Goal: Information Seeking & Learning: Check status

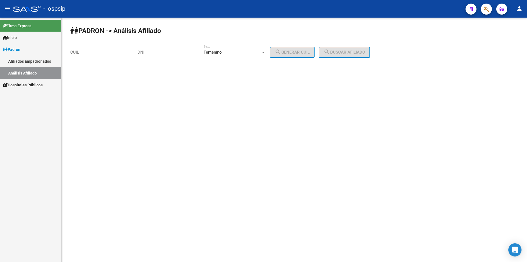
click at [350, 137] on mat-sidenav-content "PADRON -> Análisis Afiliado CUIL | DNI Femenino Sexo search Generar CUIL search…" at bounding box center [293, 140] width 465 height 244
click at [166, 54] on input "DNI" at bounding box center [168, 52] width 62 height 5
click at [222, 50] on span "Femenino" at bounding box center [213, 52] width 18 height 5
drag, startPoint x: 226, startPoint y: 39, endPoint x: 208, endPoint y: 41, distance: 17.9
click at [226, 39] on span "Masculino" at bounding box center [241, 40] width 62 height 12
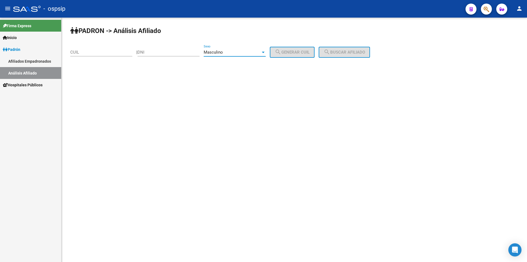
click at [162, 51] on input "DNI" at bounding box center [168, 52] width 62 height 5
type input "22536519"
click at [281, 51] on mat-icon "search" at bounding box center [278, 52] width 7 height 7
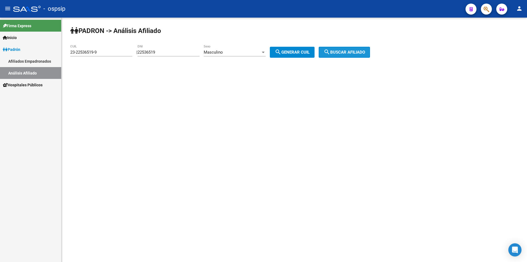
click at [347, 49] on button "search Buscar afiliado" at bounding box center [344, 52] width 51 height 11
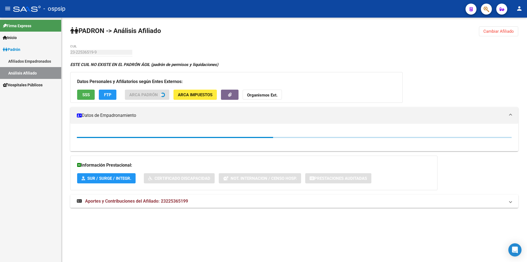
click at [184, 82] on h3 "Datos Personales y Afiliatorios según Entes Externos:" at bounding box center [236, 82] width 319 height 8
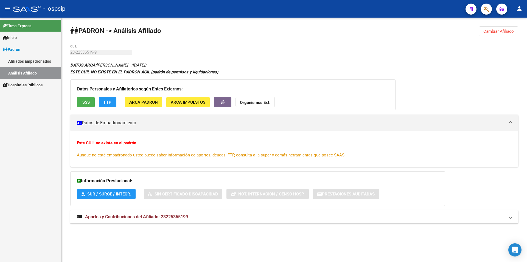
click at [265, 63] on div "DATOS ARCA: [PERSON_NAME] ([DATE]) ESTE CUIL NO EXISTE EN EL PADRÓN ÁGIL (padró…" at bounding box center [294, 145] width 448 height 168
click at [505, 30] on span "Cambiar Afiliado" at bounding box center [498, 31] width 30 height 5
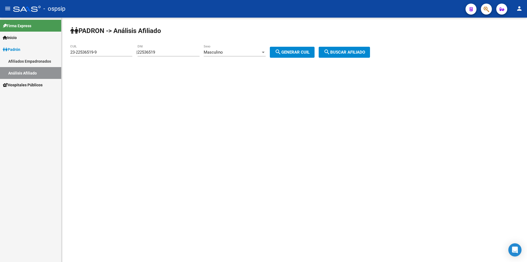
click at [265, 52] on div at bounding box center [263, 52] width 3 height 1
drag, startPoint x: 267, startPoint y: 109, endPoint x: 265, endPoint y: 103, distance: 6.2
click at [268, 109] on div at bounding box center [263, 131] width 527 height 262
click at [254, 50] on div "Masculino" at bounding box center [232, 52] width 57 height 5
click at [280, 100] on div at bounding box center [263, 131] width 527 height 262
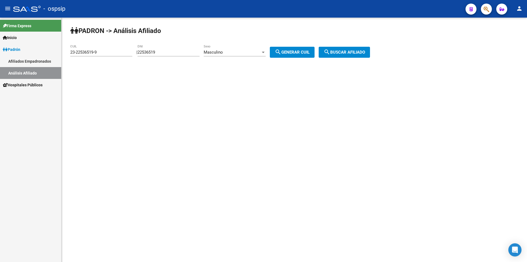
click at [303, 48] on button "search Generar CUIL" at bounding box center [292, 52] width 45 height 11
click at [342, 54] on span "search Buscar afiliado" at bounding box center [344, 52] width 41 height 5
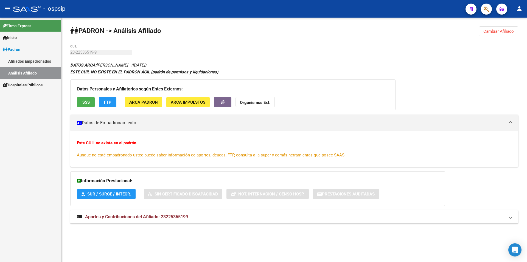
drag, startPoint x: 492, startPoint y: 33, endPoint x: 488, endPoint y: 33, distance: 3.8
click at [491, 33] on span "Cambiar Afiliado" at bounding box center [498, 31] width 30 height 5
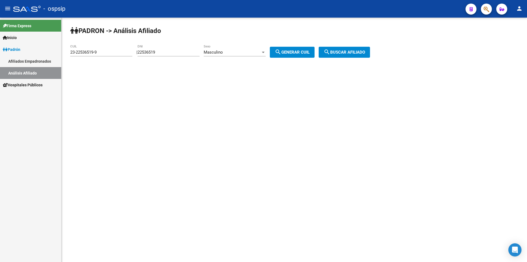
click at [218, 54] on span "Masculino" at bounding box center [213, 52] width 19 height 5
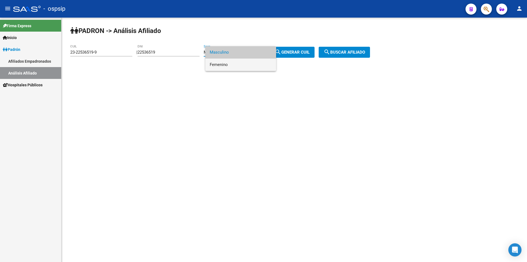
drag, startPoint x: 221, startPoint y: 64, endPoint x: 225, endPoint y: 64, distance: 3.8
click at [222, 64] on span "Femenino" at bounding box center [241, 64] width 62 height 12
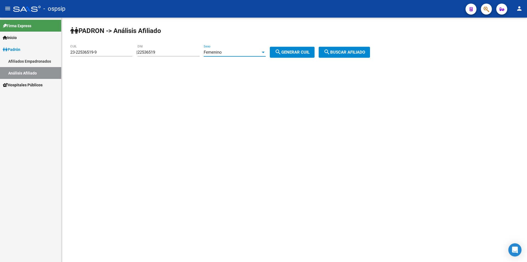
click at [299, 49] on button "search Generar CUIL" at bounding box center [292, 52] width 45 height 11
click at [347, 50] on span "search Buscar afiliado" at bounding box center [344, 52] width 41 height 5
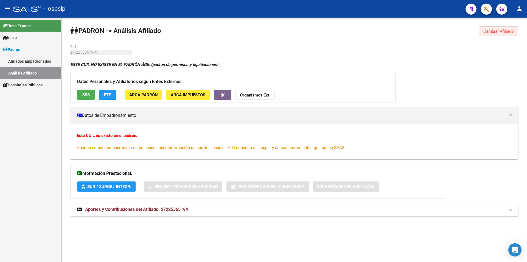
click at [507, 28] on button "Cambiar Afiliado" at bounding box center [498, 31] width 39 height 10
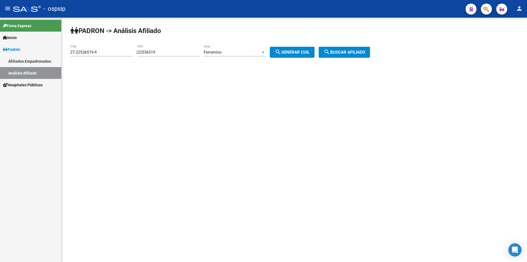
click at [215, 53] on span "Femenino" at bounding box center [213, 52] width 18 height 5
click at [221, 40] on span "Masculino" at bounding box center [241, 40] width 62 height 12
click at [303, 53] on span "search Generar CUIL" at bounding box center [292, 52] width 35 height 5
type input "23-22536519-9"
click at [341, 52] on span "search Buscar afiliado" at bounding box center [344, 52] width 41 height 5
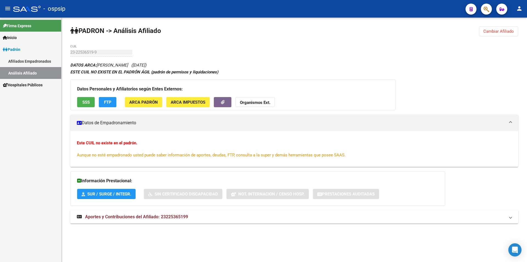
click at [213, 63] on div "DATOS ARCA: [PERSON_NAME] ([DATE]) ESTE CUIL NO EXISTE EN EL PADRÓN ÁGIL (padró…" at bounding box center [294, 145] width 448 height 168
click at [500, 30] on span "Cambiar Afiliado" at bounding box center [498, 31] width 30 height 5
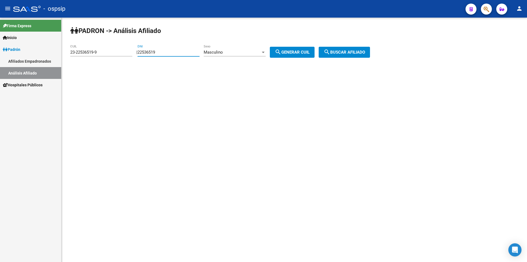
drag, startPoint x: 175, startPoint y: 50, endPoint x: 80, endPoint y: 65, distance: 96.2
click at [83, 66] on div "PADRON -> Análisis Afiliado 23-22536519-9 CUIL | 22536519 DNI Masculino Sexo se…" at bounding box center [293, 47] width 465 height 58
drag, startPoint x: 107, startPoint y: 54, endPoint x: 94, endPoint y: 58, distance: 14.1
click at [48, 61] on mat-sidenav-container "Firma Express Inicio Calendario SSS Instructivos Contacto OS Padrón Afiliados E…" at bounding box center [263, 140] width 527 height 244
click at [238, 52] on div "Masculino" at bounding box center [232, 52] width 57 height 5
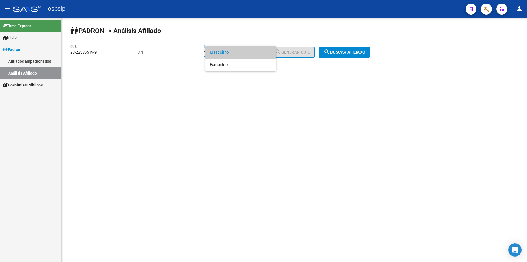
drag, startPoint x: 109, startPoint y: 50, endPoint x: 94, endPoint y: 53, distance: 15.1
click at [94, 53] on div at bounding box center [263, 131] width 527 height 262
drag, startPoint x: 100, startPoint y: 53, endPoint x: 28, endPoint y: 58, distance: 72.1
click at [28, 58] on mat-sidenav-container "Firma Express Inicio Calendario SSS Instructivos Contacto OS Padrón Afiliados E…" at bounding box center [263, 140] width 527 height 244
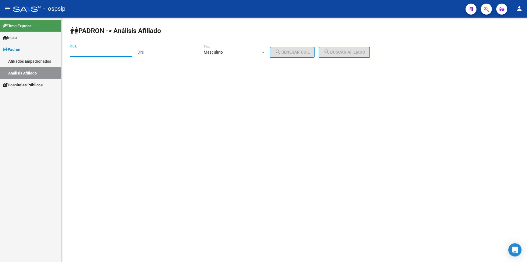
click at [178, 54] on input "DNI" at bounding box center [168, 52] width 62 height 5
type input "4"
type input "59543915"
click at [299, 48] on button "search Generar CUIL" at bounding box center [292, 52] width 45 height 11
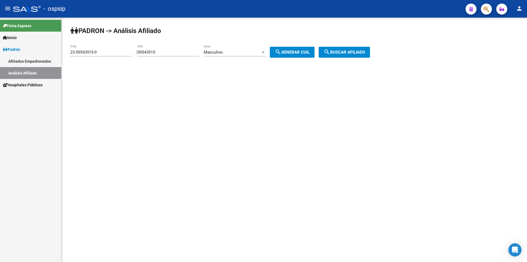
click at [342, 48] on button "search Buscar afiliado" at bounding box center [344, 52] width 51 height 11
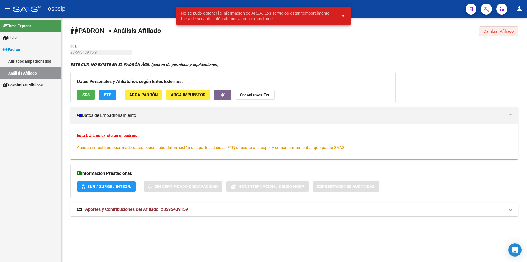
click at [499, 30] on span "Cambiar Afiliado" at bounding box center [498, 31] width 30 height 5
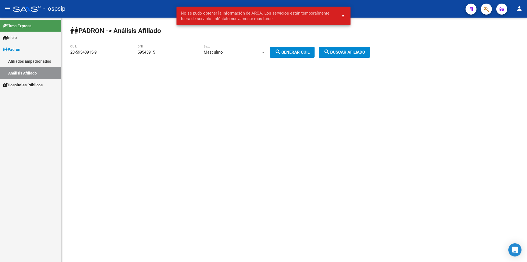
click at [223, 50] on span "Masculino" at bounding box center [213, 52] width 19 height 5
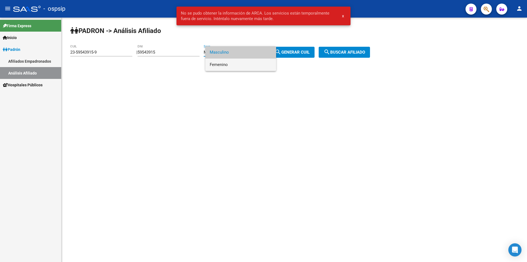
drag, startPoint x: 230, startPoint y: 63, endPoint x: 234, endPoint y: 63, distance: 3.8
click at [230, 63] on span "Femenino" at bounding box center [241, 64] width 62 height 12
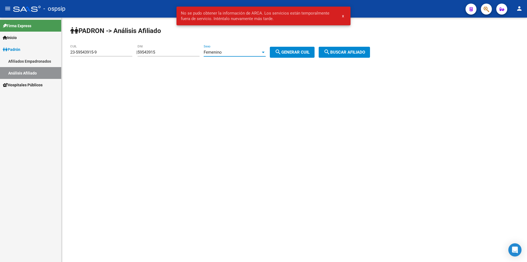
click at [299, 52] on span "search Generar CUIL" at bounding box center [292, 52] width 35 height 5
type input "27-59543915-4"
click at [342, 50] on span "search Buscar afiliado" at bounding box center [344, 52] width 41 height 5
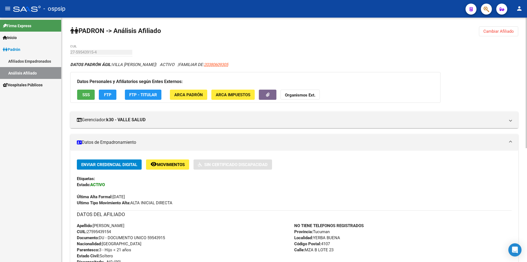
drag, startPoint x: 440, startPoint y: 72, endPoint x: 496, endPoint y: 55, distance: 58.4
click at [498, 72] on div "DATOS PADRÓN ÁGIL: VILLA [PERSON_NAME] | ACTIVO | FAMILIAR DE: 20380609305 Dato…" at bounding box center [294, 260] width 448 height 399
click at [500, 34] on button "Cambiar Afiliado" at bounding box center [498, 31] width 39 height 10
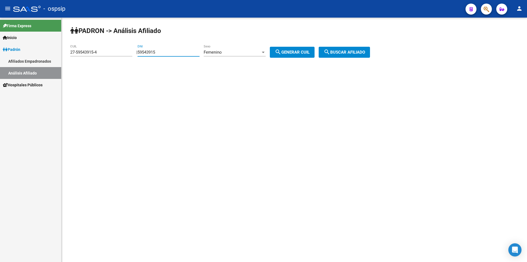
drag, startPoint x: 191, startPoint y: 53, endPoint x: 115, endPoint y: 50, distance: 76.3
click at [127, 54] on app-analisis-afiliado "PADRON -> Análisis Afiliado 27-59543915-4 CUIL | 59543915 DNI Femenino Sexo sea…" at bounding box center [222, 52] width 304 height 5
click at [230, 55] on div "Femenino Sexo" at bounding box center [235, 50] width 62 height 12
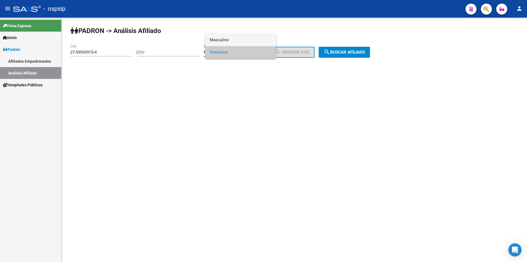
drag, startPoint x: 224, startPoint y: 41, endPoint x: 215, endPoint y: 40, distance: 8.6
click at [224, 40] on span "Masculino" at bounding box center [241, 40] width 62 height 12
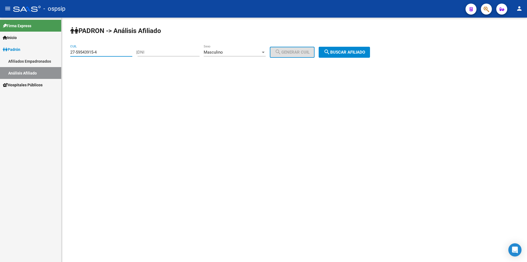
drag, startPoint x: 119, startPoint y: 52, endPoint x: 51, endPoint y: 52, distance: 68.1
click at [53, 54] on mat-sidenav-container "Firma Express Inicio Calendario SSS Instructivos Contacto OS Padrón Afiliados E…" at bounding box center [263, 140] width 527 height 244
click at [165, 52] on input "DNI" at bounding box center [168, 52] width 62 height 5
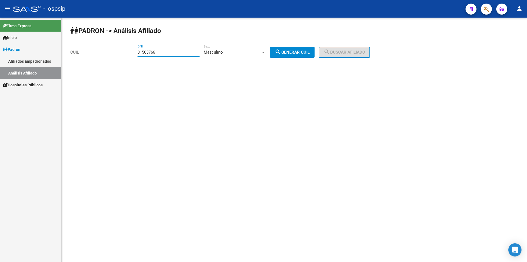
type input "31503766"
click at [292, 48] on button "search Generar CUIL" at bounding box center [292, 52] width 45 height 11
type input "20-31503766-3"
click at [354, 53] on span "search Buscar afiliado" at bounding box center [344, 52] width 41 height 5
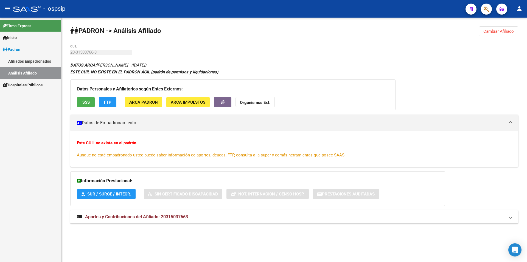
click at [285, 61] on div "PADRON -> Análisis Afiliado Cambiar Afiliado 20-31503766-3 CUIL DATOS ARCA: [PE…" at bounding box center [293, 130] width 465 height 225
click at [301, 152] on div "Este CUIL no existe en el padrón. Aunque no esté empadronado usted puede saber …" at bounding box center [294, 149] width 435 height 18
click at [268, 59] on div "PADRON -> Análisis Afiliado Cambiar Afiliado 20-31503766-3 CUIL DATOS ARCA: [PE…" at bounding box center [293, 130] width 465 height 225
click at [508, 29] on span "Cambiar Afiliado" at bounding box center [498, 31] width 30 height 5
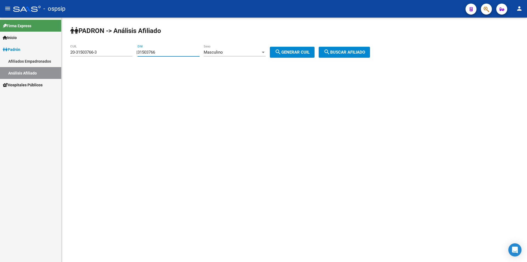
drag, startPoint x: 175, startPoint y: 51, endPoint x: 52, endPoint y: 79, distance: 126.8
click at [52, 79] on mat-sidenav-container "Firma Express Inicio Calendario SSS Instructivos Contacto OS Padrón Afiliados E…" at bounding box center [263, 140] width 527 height 244
drag, startPoint x: 109, startPoint y: 51, endPoint x: 1, endPoint y: 55, distance: 108.2
click at [18, 57] on mat-sidenav-container "Firma Express Inicio Calendario SSS Instructivos Contacto OS Padrón Afiliados E…" at bounding box center [263, 140] width 527 height 244
click at [184, 52] on input "DNI" at bounding box center [168, 52] width 62 height 5
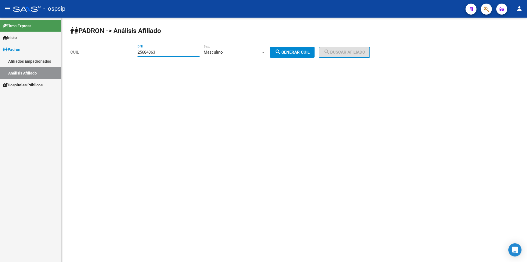
type input "25684363"
click at [296, 50] on span "search Generar CUIL" at bounding box center [292, 52] width 35 height 5
type input "20-25684363-4"
click at [344, 52] on span "search Buscar afiliado" at bounding box center [344, 52] width 41 height 5
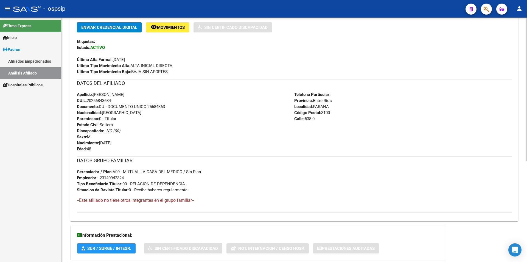
scroll to position [137, 0]
drag, startPoint x: 347, startPoint y: 186, endPoint x: 90, endPoint y: 134, distance: 262.2
click at [90, 134] on div "Enviar Credencial Digital remove_red_eye Movimientos Sin Certificado Discapacid…" at bounding box center [294, 117] width 435 height 190
click at [283, 198] on h4 "--Este afiliado no tiene otros integrantes en el grupo familiar--" at bounding box center [294, 200] width 435 height 6
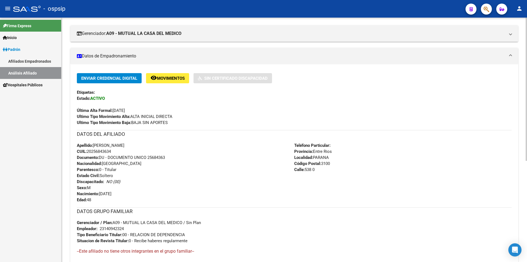
scroll to position [82, 0]
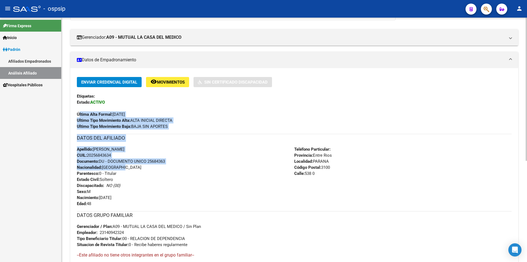
drag, startPoint x: 78, startPoint y: 113, endPoint x: 203, endPoint y: 165, distance: 134.7
click at [200, 165] on div "Enviar Credencial Digital remove_red_eye Movimientos Sin Certificado Discapacid…" at bounding box center [294, 172] width 435 height 190
click at [208, 169] on div "Apellido: [PERSON_NAME] CUIL: 20256843634 Documento: DU - DOCUMENTO UNICO 25684…" at bounding box center [185, 176] width 217 height 60
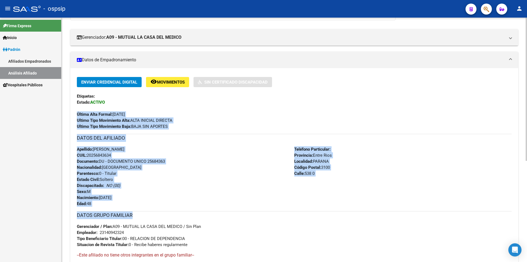
drag, startPoint x: 75, startPoint y: 113, endPoint x: 349, endPoint y: 212, distance: 290.9
click at [349, 212] on div "Enviar Credencial Digital remove_red_eye Movimientos Sin Certificado Discapacid…" at bounding box center [294, 174] width 448 height 194
click at [336, 202] on div "Teléfono Particular: Provincia: Entre [PERSON_NAME] Localidad: PARANA Código Po…" at bounding box center [402, 176] width 217 height 60
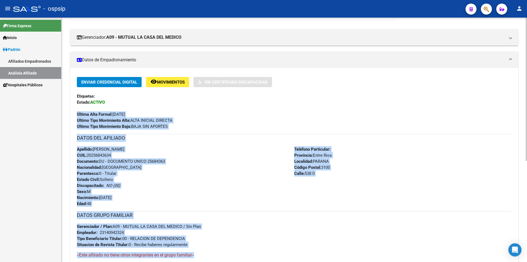
drag, startPoint x: 77, startPoint y: 112, endPoint x: 329, endPoint y: 231, distance: 278.8
click at [367, 252] on div "Enviar Credencial Digital remove_red_eye Movimientos Sin Certificado Discapacid…" at bounding box center [294, 172] width 435 height 190
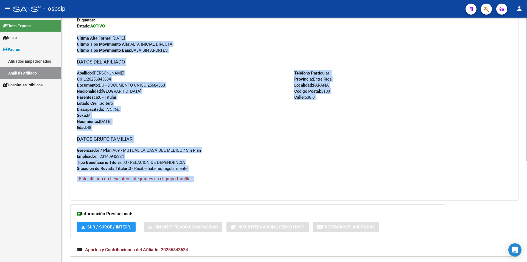
scroll to position [165, 0]
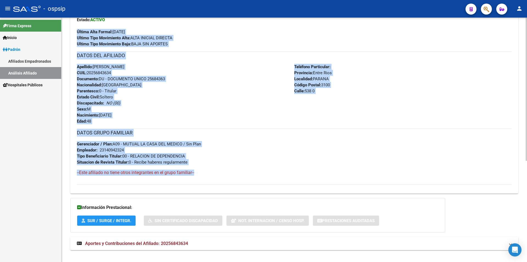
click at [251, 173] on h4 "--Este afiliado no tiene otros integrantes en el grupo familiar--" at bounding box center [294, 172] width 435 height 6
drag, startPoint x: 237, startPoint y: 173, endPoint x: 75, endPoint y: 32, distance: 214.6
click at [75, 32] on div "Enviar Credencial Digital remove_red_eye Movimientos Sin Certificado Discapacid…" at bounding box center [294, 92] width 448 height 194
click at [246, 90] on div "Apellido: [PERSON_NAME] CUIL: 20256843634 Documento: DU - DOCUMENTO UNICO 25684…" at bounding box center [185, 94] width 217 height 60
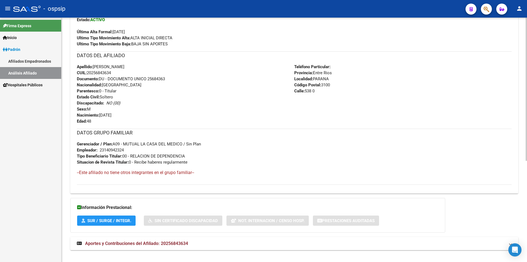
drag, startPoint x: 256, startPoint y: 160, endPoint x: 78, endPoint y: 23, distance: 223.8
click at [78, 23] on div "Enviar Credencial Digital remove_red_eye Movimientos Sin Certificado Discapacid…" at bounding box center [294, 90] width 435 height 190
click at [188, 83] on div "Apellido: [PERSON_NAME] CUIL: 20256843634 Documento: DU - DOCUMENTO UNICO 25684…" at bounding box center [185, 94] width 217 height 60
click at [260, 129] on h3 "DATOS GRUPO FAMILIAR" at bounding box center [294, 133] width 435 height 8
click at [293, 161] on div "DATOS GRUPO FAMILIAR Gerenciador / Plan: A09 - MUTUAL LA CASA DEL MEDICO / Sin …" at bounding box center [294, 146] width 435 height 37
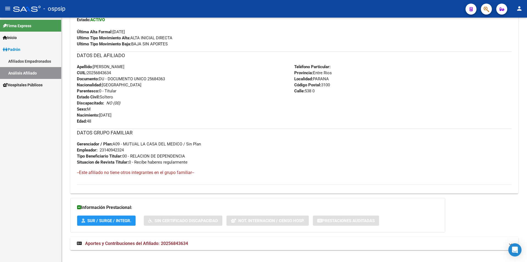
drag, startPoint x: 377, startPoint y: 161, endPoint x: 16, endPoint y: 63, distance: 373.3
click at [16, 63] on mat-sidenav-container "Firma Express Inicio Calendario SSS Instructivos Contacto OS Padrón Afiliados E…" at bounding box center [263, 140] width 527 height 244
click at [197, 84] on div "Apellido: [PERSON_NAME] CUIL: 20256843634 Documento: DU - DOCUMENTO UNICO 25684…" at bounding box center [185, 94] width 217 height 60
click at [307, 167] on div "DATOS GRUPO FAMILIAR Gerenciador / Plan: A09 - MUTUAL LA CASA DEL MEDICO / Sin …" at bounding box center [294, 153] width 435 height 51
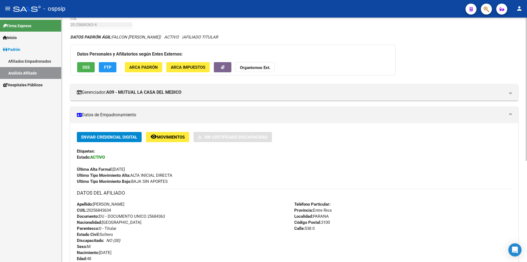
scroll to position [0, 0]
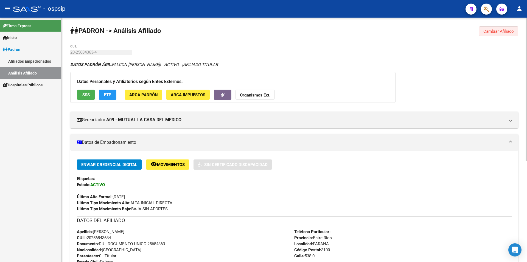
click at [508, 31] on span "Cambiar Afiliado" at bounding box center [498, 31] width 30 height 5
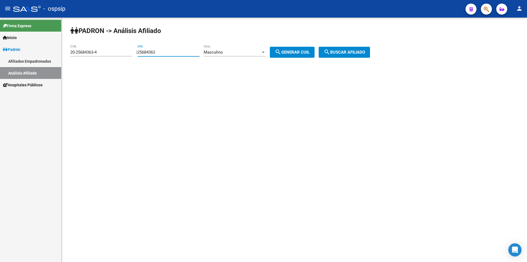
drag, startPoint x: 175, startPoint y: 52, endPoint x: 117, endPoint y: 55, distance: 57.7
click at [117, 55] on app-analisis-afiliado "PADRON -> Análisis Afiliado 20-25684363-4 CUIL | 25684363 DNI Masculino Sexo se…" at bounding box center [222, 52] width 304 height 5
drag, startPoint x: 107, startPoint y: 52, endPoint x: 37, endPoint y: 54, distance: 70.3
click at [40, 55] on mat-sidenav-container "Firma Express Inicio Calendario SSS Instructivos Contacto OS Padrón Afiliados E…" at bounding box center [263, 140] width 527 height 244
click at [152, 53] on input "DNI" at bounding box center [168, 52] width 62 height 5
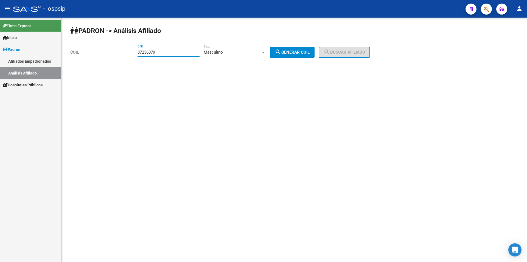
type input "37236879"
drag, startPoint x: 315, startPoint y: 51, endPoint x: 351, endPoint y: 48, distance: 35.8
click at [310, 50] on span "search Generar CUIL" at bounding box center [292, 52] width 35 height 5
type input "23-37236879-9"
click at [358, 48] on button "search Buscar afiliado" at bounding box center [344, 52] width 51 height 11
